Goal: Information Seeking & Learning: Learn about a topic

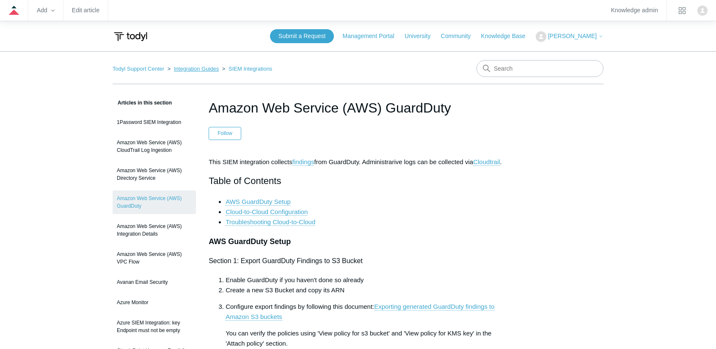
drag, startPoint x: 196, startPoint y: 69, endPoint x: 204, endPoint y: 71, distance: 8.3
click at [196, 69] on link "Integration Guides" at bounding box center [196, 69] width 45 height 6
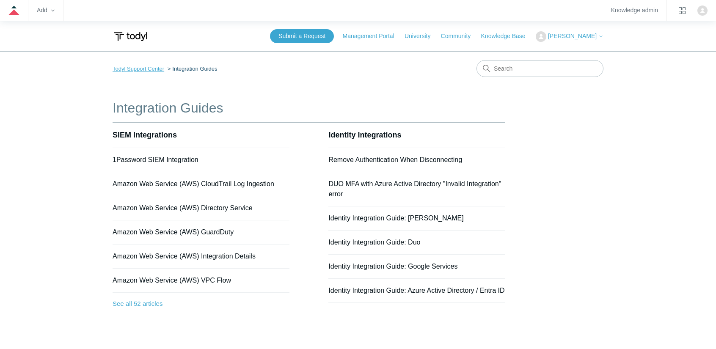
click at [148, 71] on link "Todyl Support Center" at bounding box center [139, 69] width 52 height 6
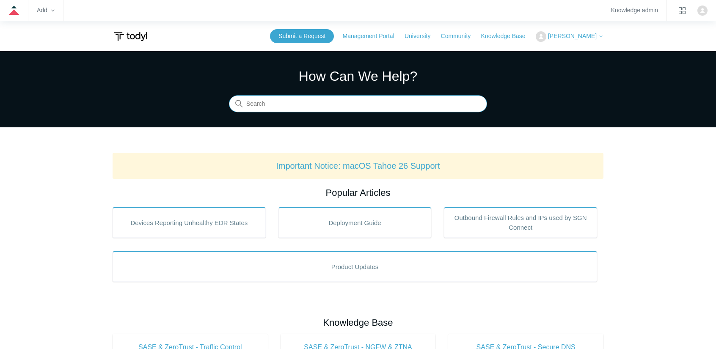
click at [300, 99] on input "Search" at bounding box center [358, 104] width 258 height 17
type input "sonic"
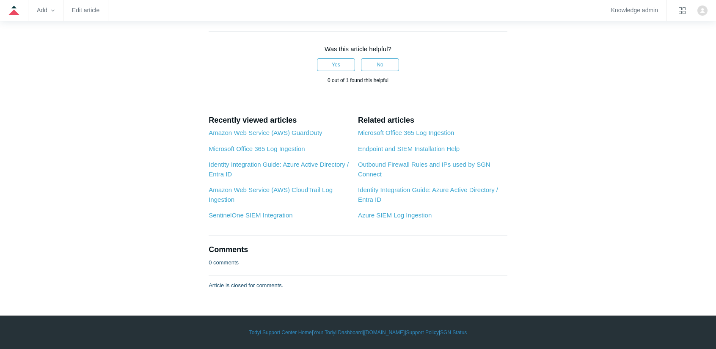
scroll to position [2921, 0]
